Goal: Check status: Check status

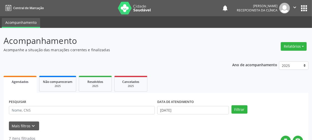
click at [294, 8] on icon "" at bounding box center [295, 8] width 6 height 6
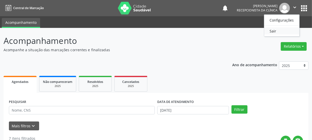
click at [278, 31] on link "Sair" at bounding box center [281, 30] width 35 height 7
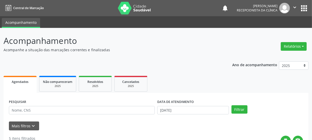
click at [52, 109] on input "text" at bounding box center [82, 110] width 146 height 9
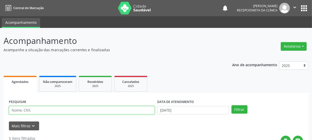
click at [52, 110] on input "text" at bounding box center [82, 110] width 146 height 9
type input "706807280948428"
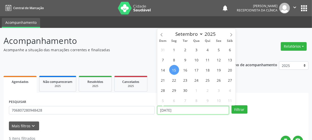
drag, startPoint x: 183, startPoint y: 108, endPoint x: 107, endPoint y: 96, distance: 77.0
click at [112, 100] on div "PESQUISAR 706807280948428 DATA DE ATENDIMENTO 15/09/2025 Filtrar" at bounding box center [156, 108] width 297 height 20
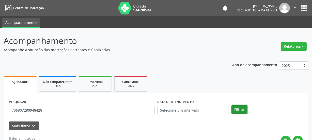
click at [238, 110] on button "Filtrar" at bounding box center [239, 109] width 16 height 9
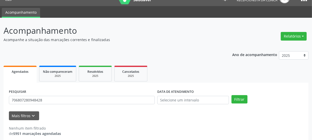
scroll to position [15, 0]
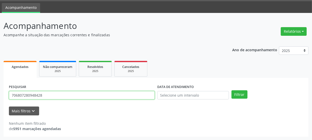
drag, startPoint x: 52, startPoint y: 98, endPoint x: 0, endPoint y: 94, distance: 52.2
click at [0, 94] on div "Acompanhamento Acompanhe a situação das marcações correntes e finalizadas Relat…" at bounding box center [156, 76] width 312 height 127
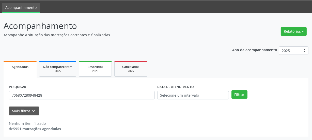
click at [91, 68] on span "Resolvidos" at bounding box center [95, 67] width 16 height 4
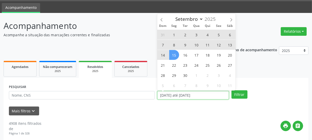
drag, startPoint x: 206, startPoint y: 94, endPoint x: 135, endPoint y: 94, distance: 71.1
click at [143, 98] on div "PESQUISAR DATA DE ATENDIMENTO 01/01/2025 até 15/09/2025 Filtrar" at bounding box center [156, 93] width 297 height 20
select select "0"
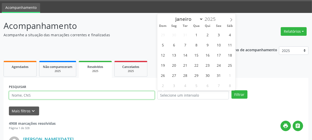
click at [123, 93] on input "text" at bounding box center [82, 95] width 146 height 9
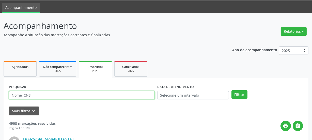
paste input "706807280948428"
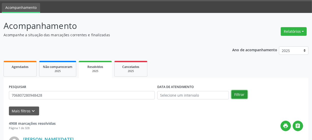
click at [238, 95] on button "Filtrar" at bounding box center [239, 94] width 16 height 9
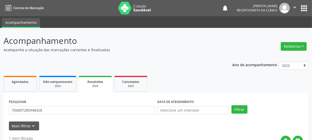
scroll to position [0, 0]
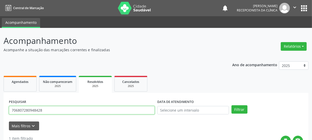
drag, startPoint x: 55, startPoint y: 110, endPoint x: 0, endPoint y: 110, distance: 54.8
click at [0, 112] on div "Acompanhamento Acompanhe a situação das marcações correntes e finalizadas Relat…" at bounding box center [156, 128] width 312 height 200
paste input "407615526582"
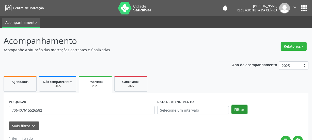
click at [240, 107] on button "Filtrar" at bounding box center [239, 109] width 16 height 9
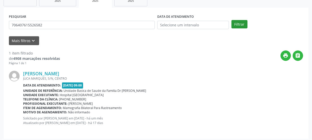
scroll to position [88, 0]
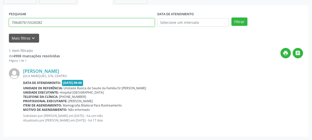
click at [58, 23] on input "706407615526582" at bounding box center [82, 22] width 146 height 9
drag, startPoint x: 27, startPoint y: 19, endPoint x: 0, endPoint y: 10, distance: 28.3
click at [0, 9] on div "Acompanhamento Acompanhe a situação das marcações correntes e finalizadas Relat…" at bounding box center [156, 40] width 312 height 200
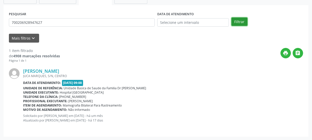
click at [238, 21] on button "Filtrar" at bounding box center [239, 22] width 16 height 9
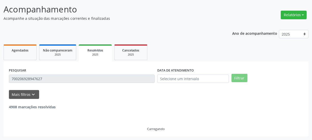
scroll to position [31, 0]
click at [238, 21] on header "Acompanhamento Acompanhe a situação das marcações correntes e finalizadas Relat…" at bounding box center [156, 12] width 305 height 18
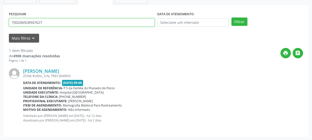
drag, startPoint x: 48, startPoint y: 22, endPoint x: 0, endPoint y: 35, distance: 50.0
click at [0, 35] on div "Acompanhamento Acompanhe a situação das marcações correntes e finalizadas Relat…" at bounding box center [156, 40] width 312 height 200
click at [231, 18] on button "Filtrar" at bounding box center [239, 22] width 16 height 9
drag, startPoint x: 66, startPoint y: 23, endPoint x: 0, endPoint y: 27, distance: 66.2
click at [0, 28] on div "Acompanhamento Acompanhe a situação das marcações correntes e finalizadas Relat…" at bounding box center [156, 40] width 312 height 200
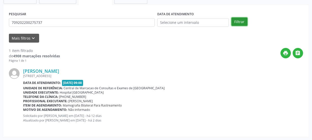
click at [236, 23] on button "Filtrar" at bounding box center [239, 22] width 16 height 9
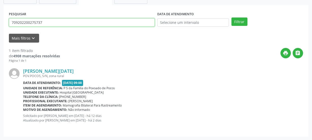
drag, startPoint x: 50, startPoint y: 22, endPoint x: 0, endPoint y: 22, distance: 50.3
click at [0, 23] on div "Acompanhamento Acompanhe a situação das marcações correntes e finalizadas Relat…" at bounding box center [156, 40] width 312 height 200
type input "704808012784742"
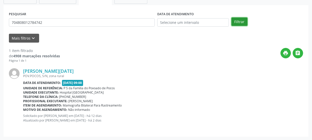
click at [238, 22] on button "Filtrar" at bounding box center [239, 22] width 16 height 9
